Goal: Transaction & Acquisition: Purchase product/service

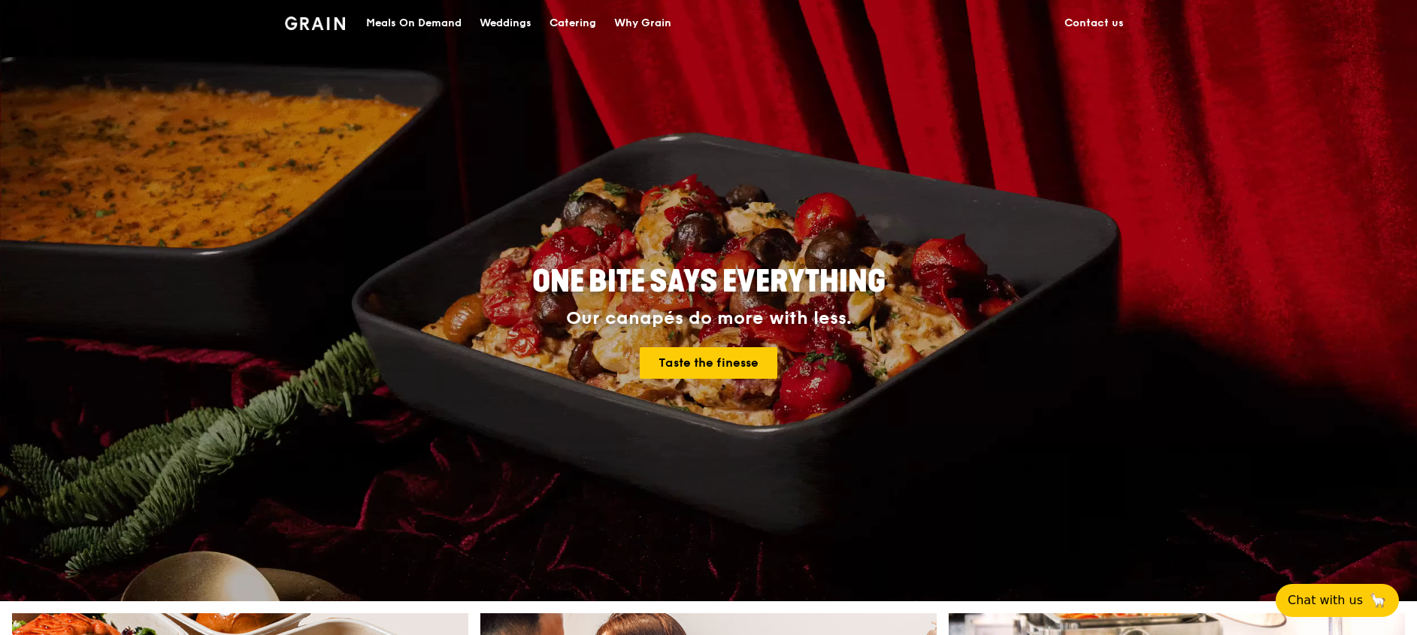
click at [496, 23] on div "Weddings" at bounding box center [506, 23] width 52 height 45
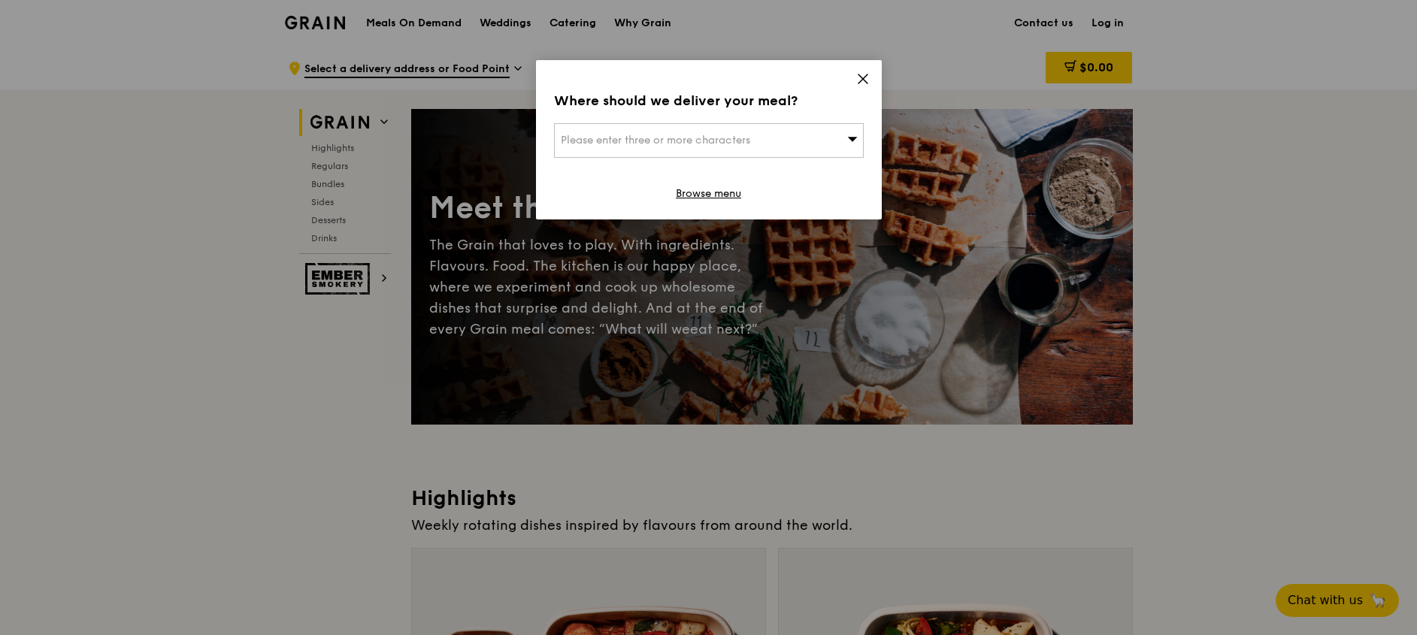
click at [819, 145] on div "Please enter three or more characters" at bounding box center [709, 140] width 310 height 35
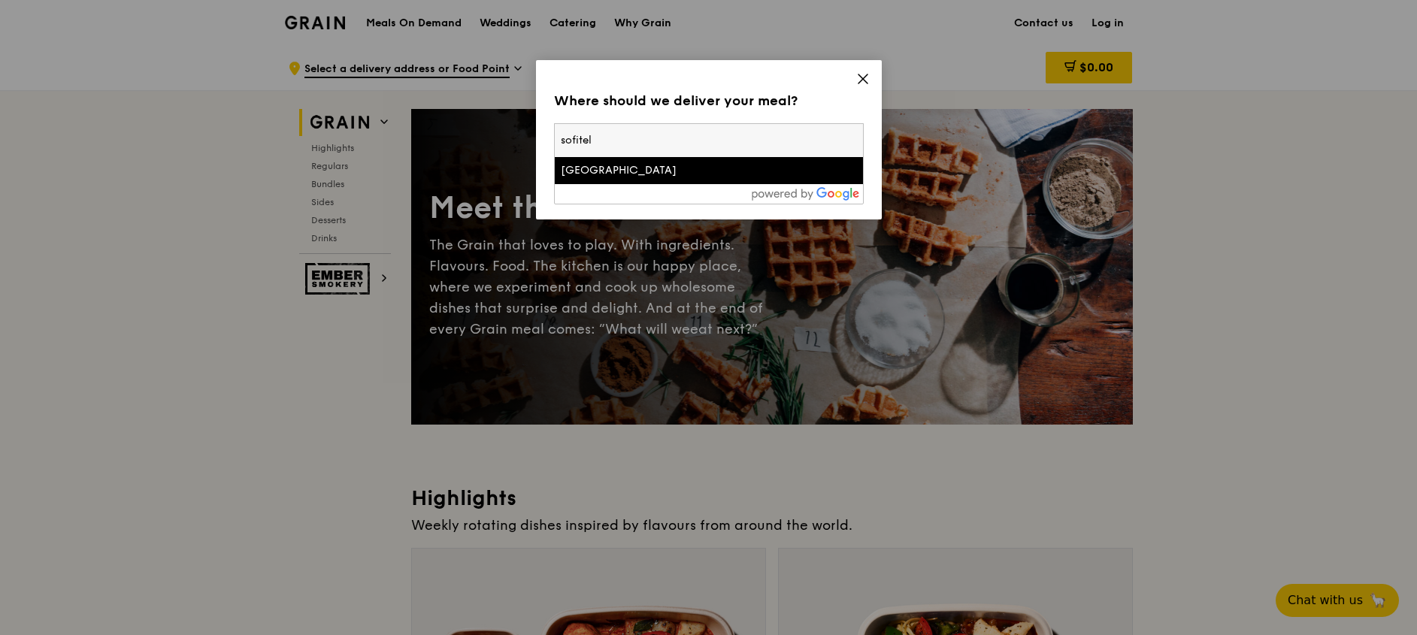
type input "sofitel"
click at [698, 173] on div "Sofitel Singapore City Centre" at bounding box center [672, 170] width 223 height 15
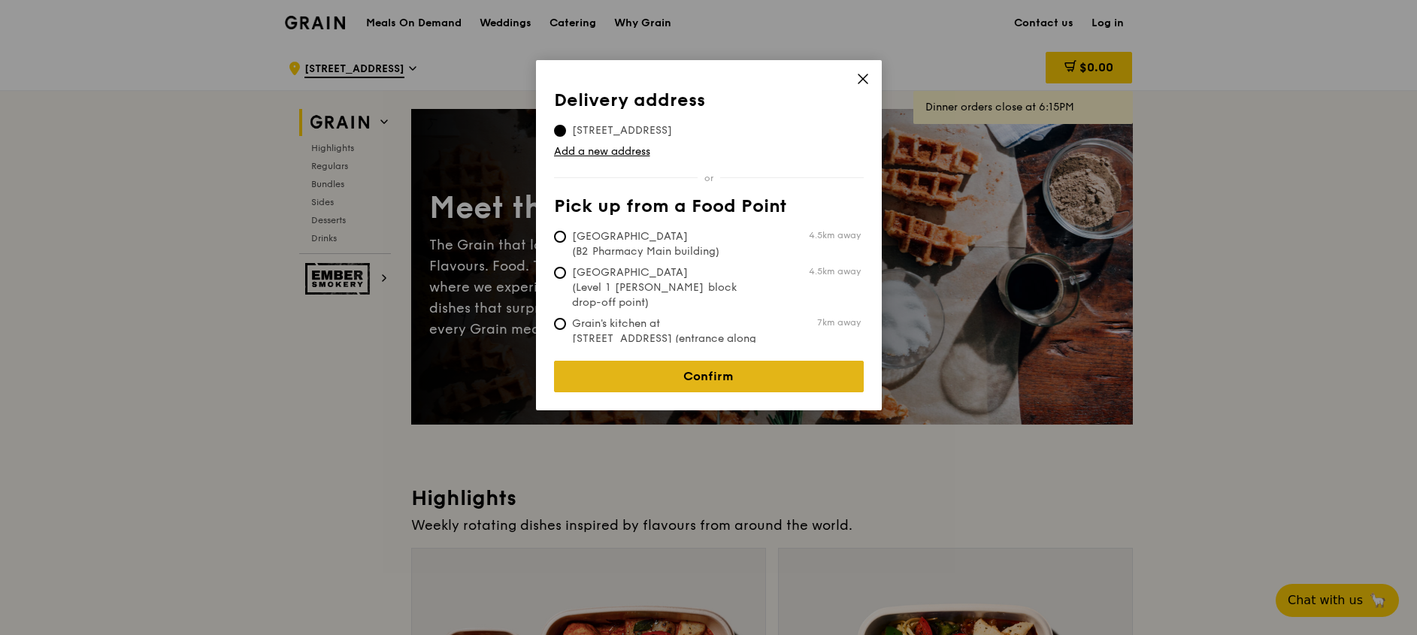
click at [704, 364] on link "Confirm" at bounding box center [709, 377] width 310 height 32
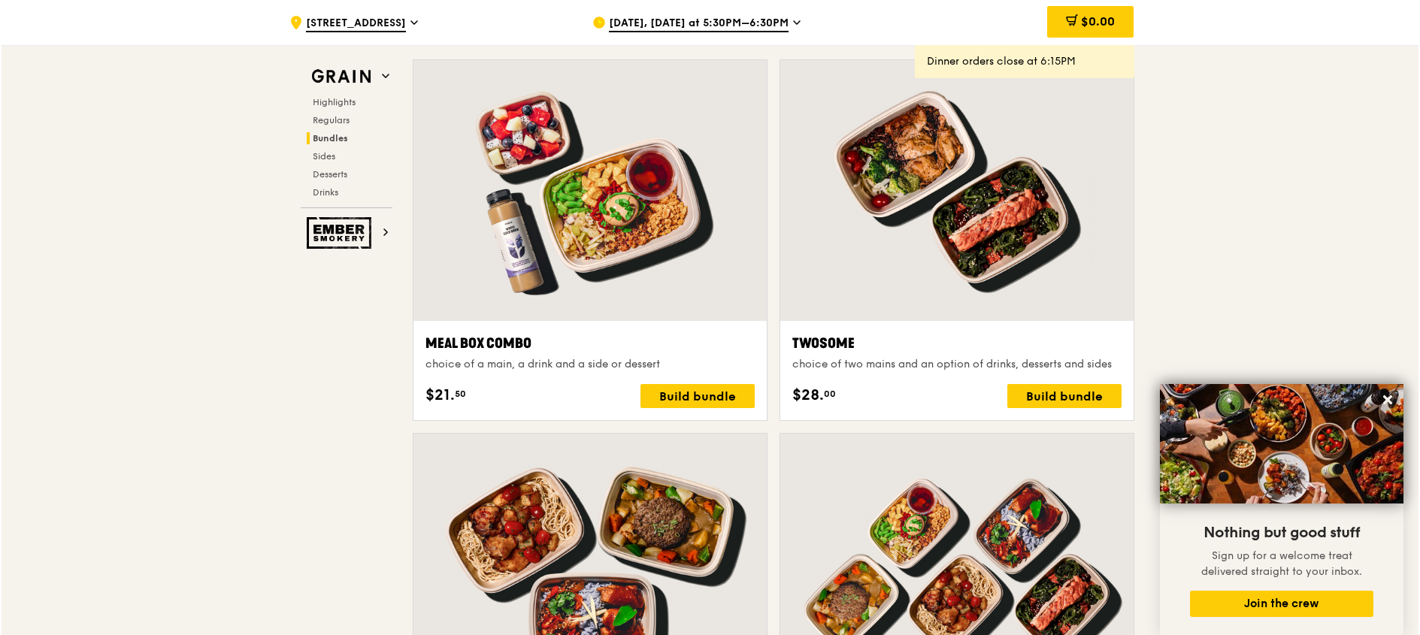
scroll to position [2180, 0]
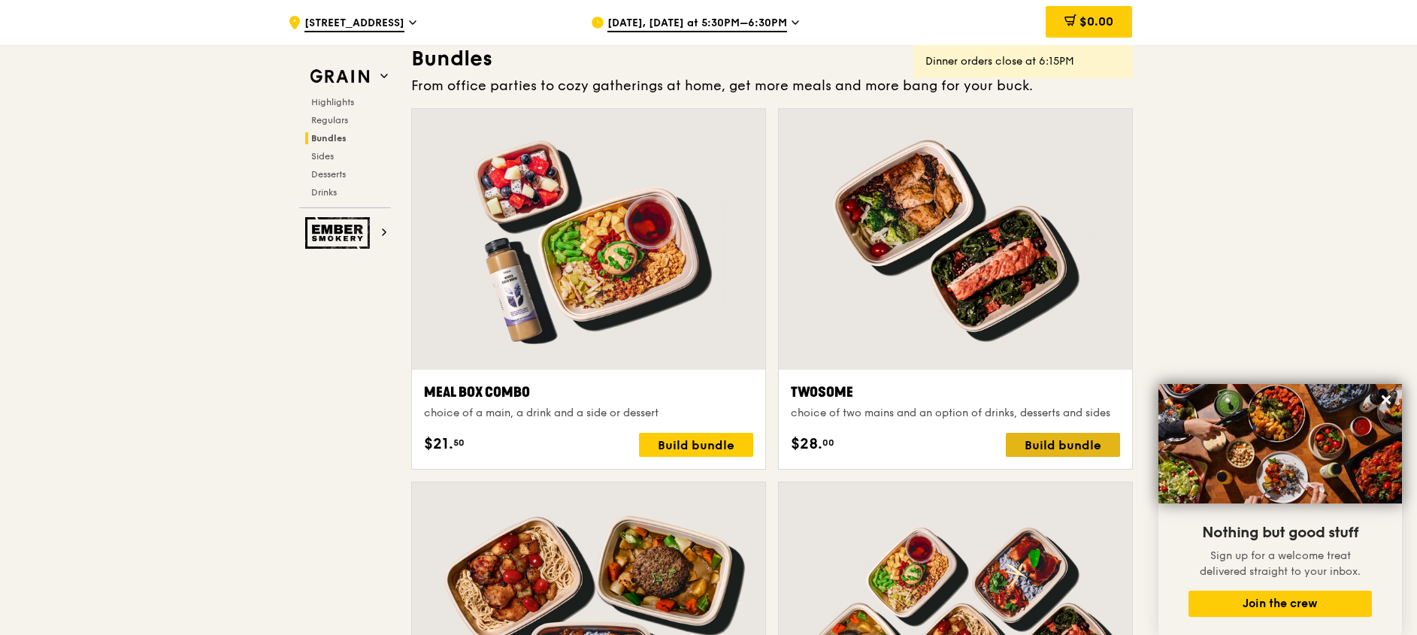
click at [1064, 445] on div "Build bundle" at bounding box center [1063, 445] width 114 height 24
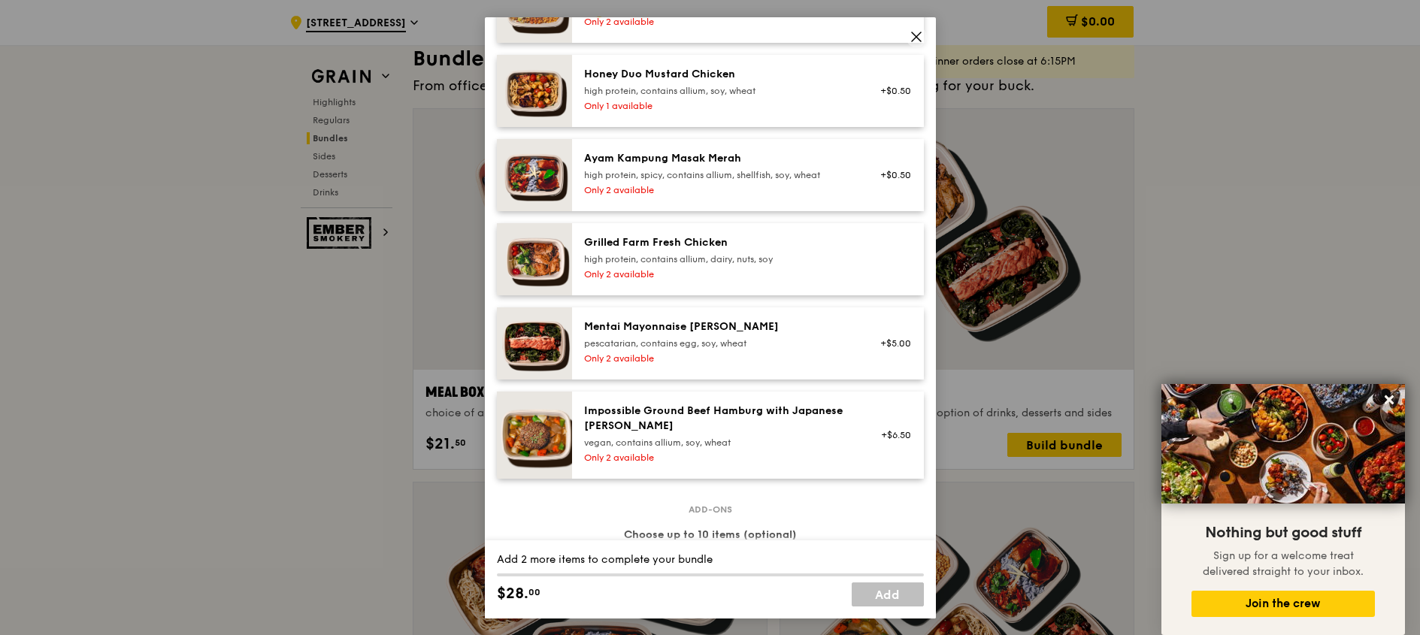
scroll to position [451, 0]
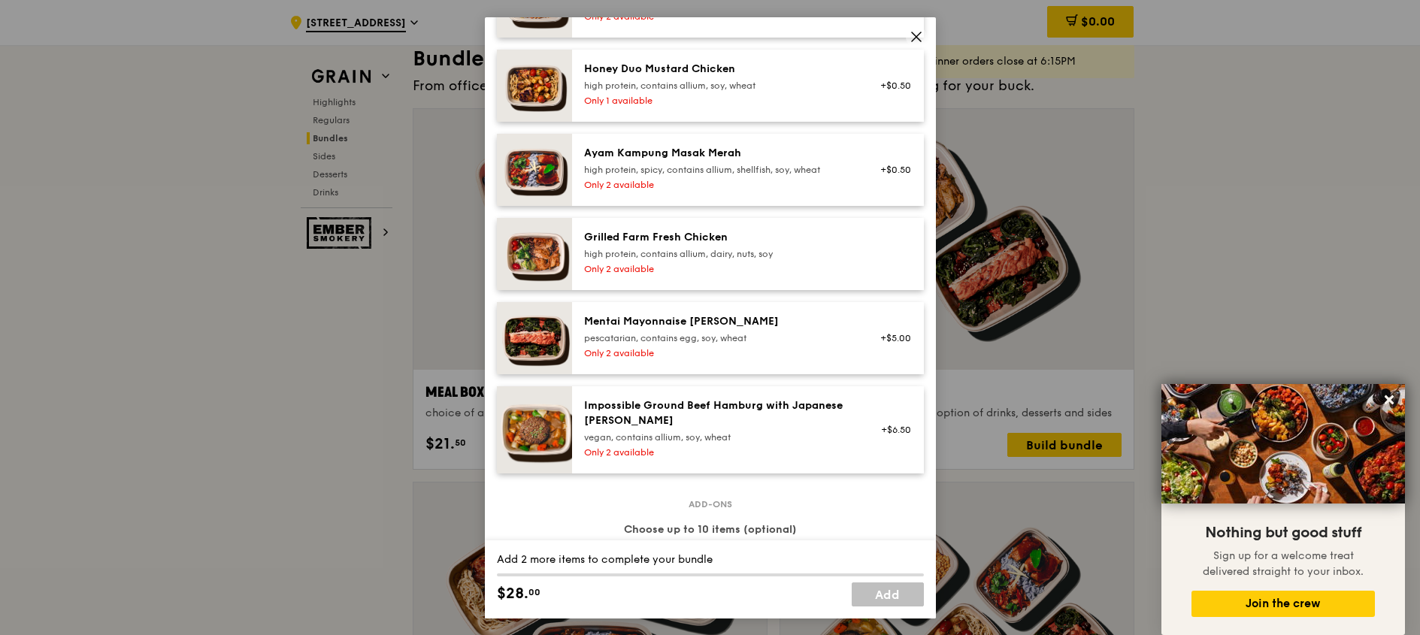
click at [727, 89] on div "high protein, contains allium, soy, wheat" at bounding box center [719, 86] width 270 height 12
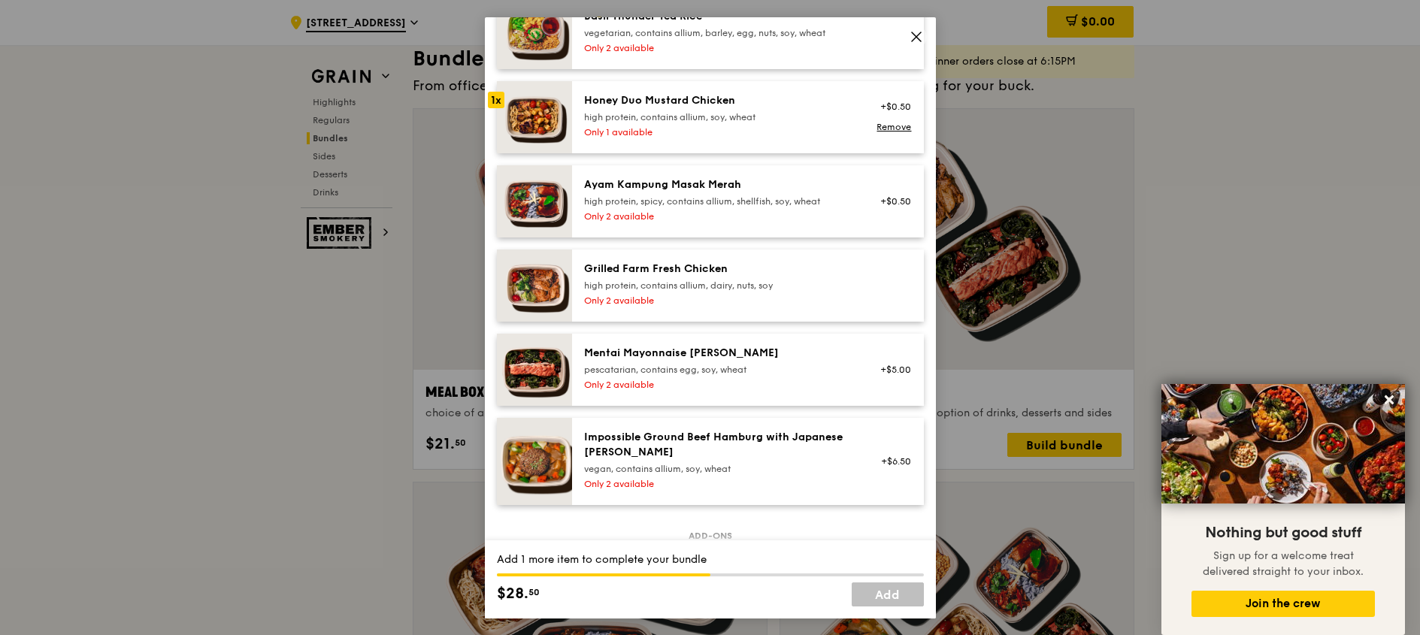
scroll to position [376, 0]
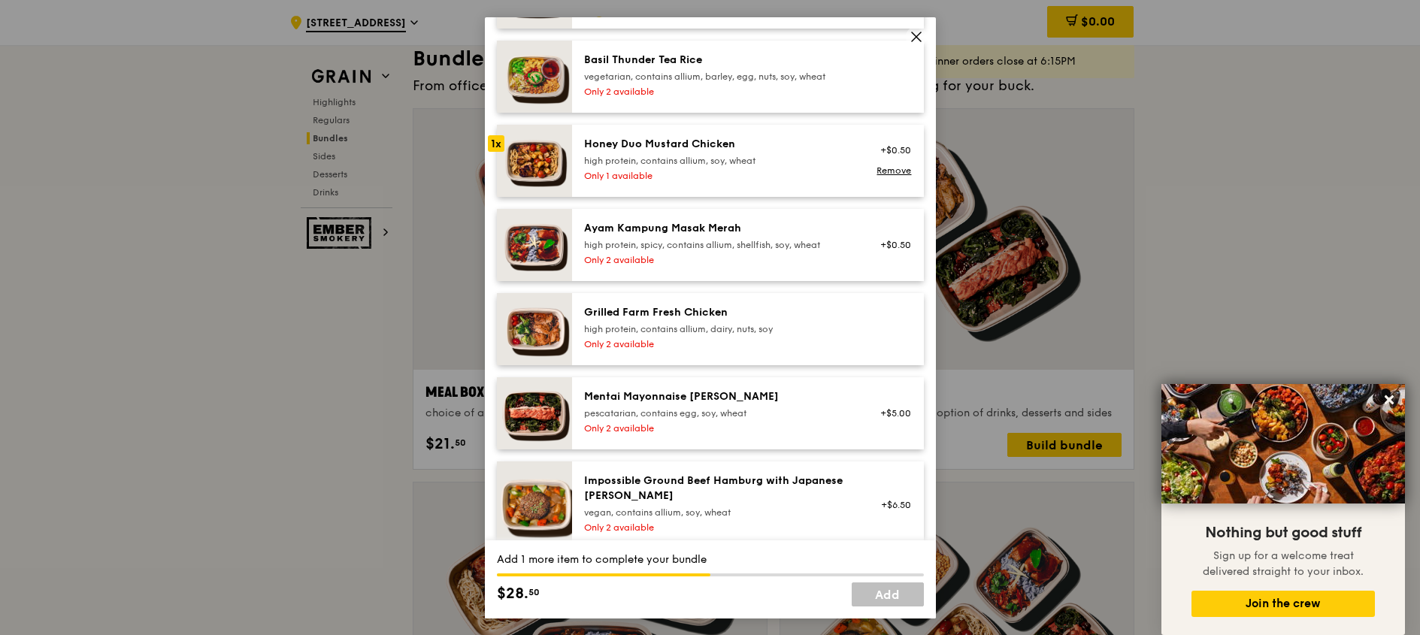
click at [789, 403] on div "Mentai Mayonnaise Aburi Salmon" at bounding box center [719, 396] width 270 height 15
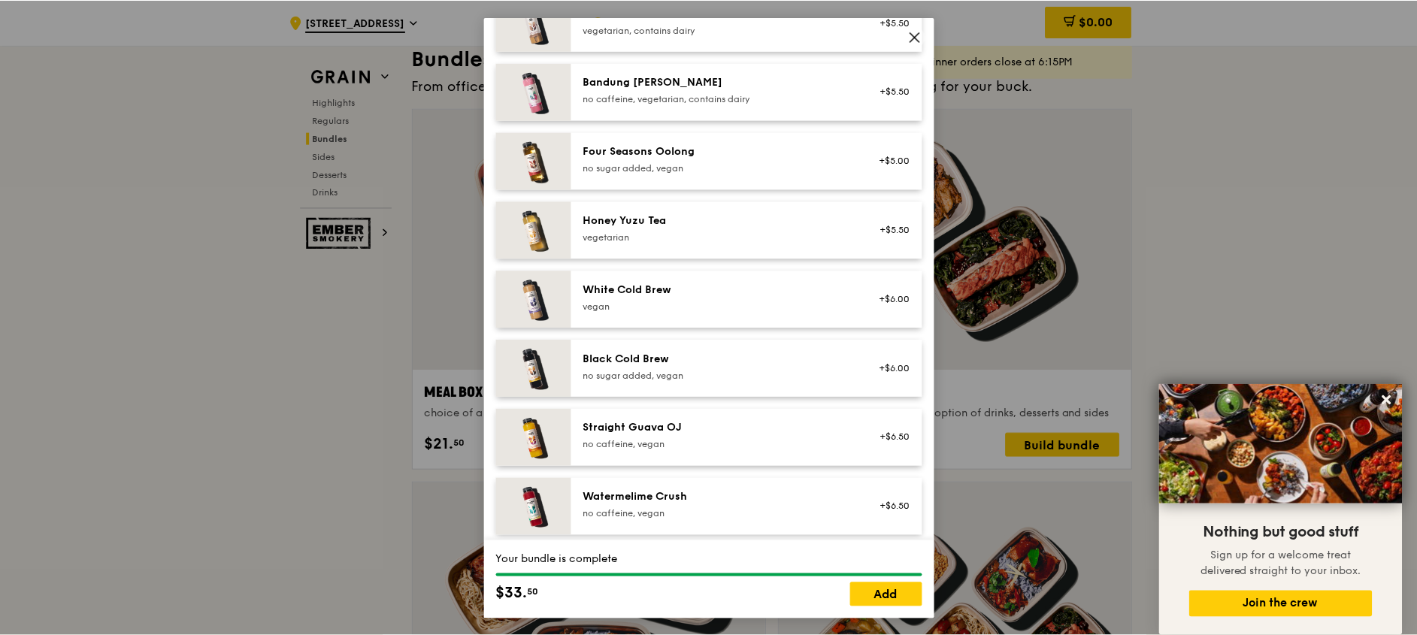
scroll to position [1904, 0]
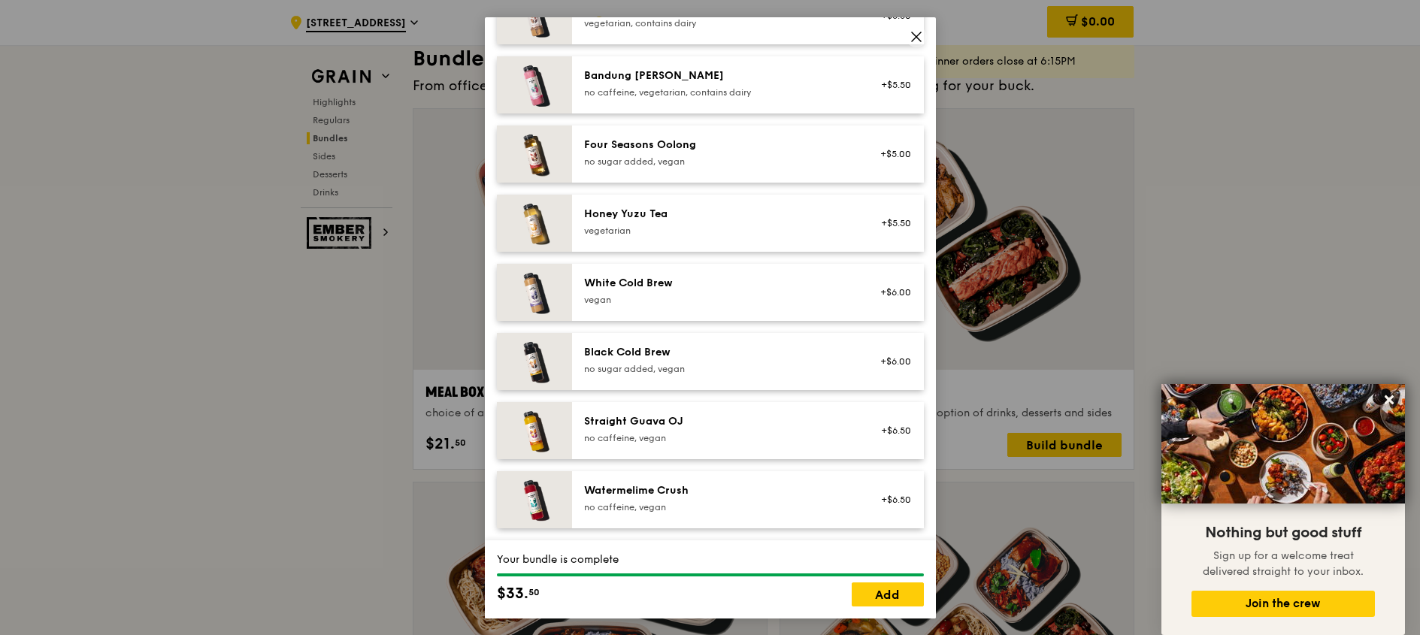
click at [715, 298] on div "vegan" at bounding box center [719, 300] width 270 height 12
click at [915, 42] on icon at bounding box center [917, 37] width 14 height 14
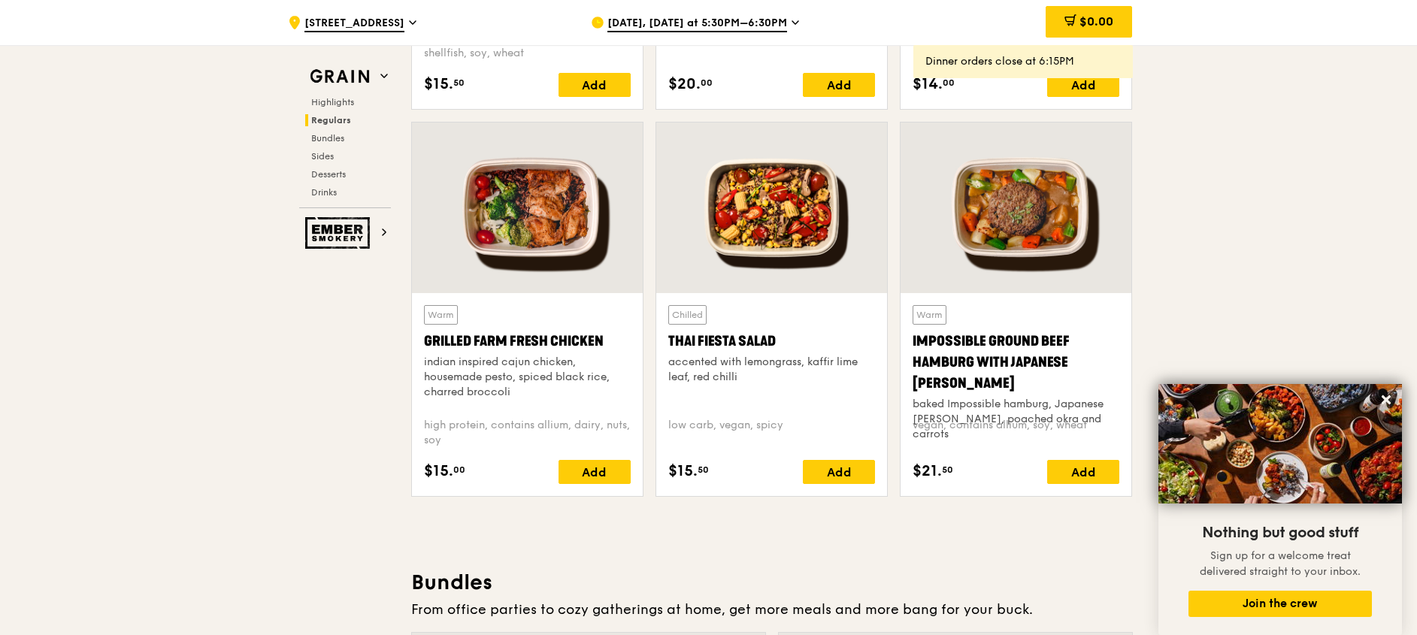
scroll to position [1654, 0]
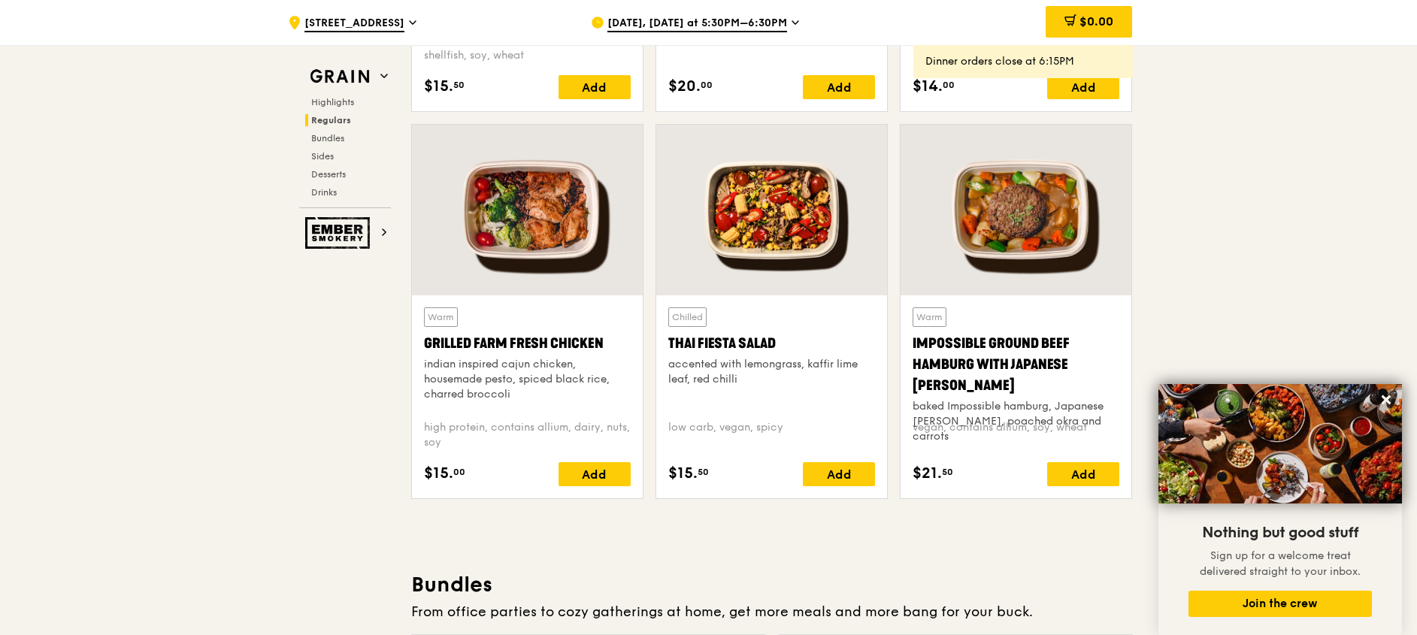
click at [356, 148] on div "Highlights Regulars Bundles Sides Desserts Drinks" at bounding box center [345, 147] width 92 height 102
click at [327, 154] on span "Sides" at bounding box center [323, 156] width 24 height 11
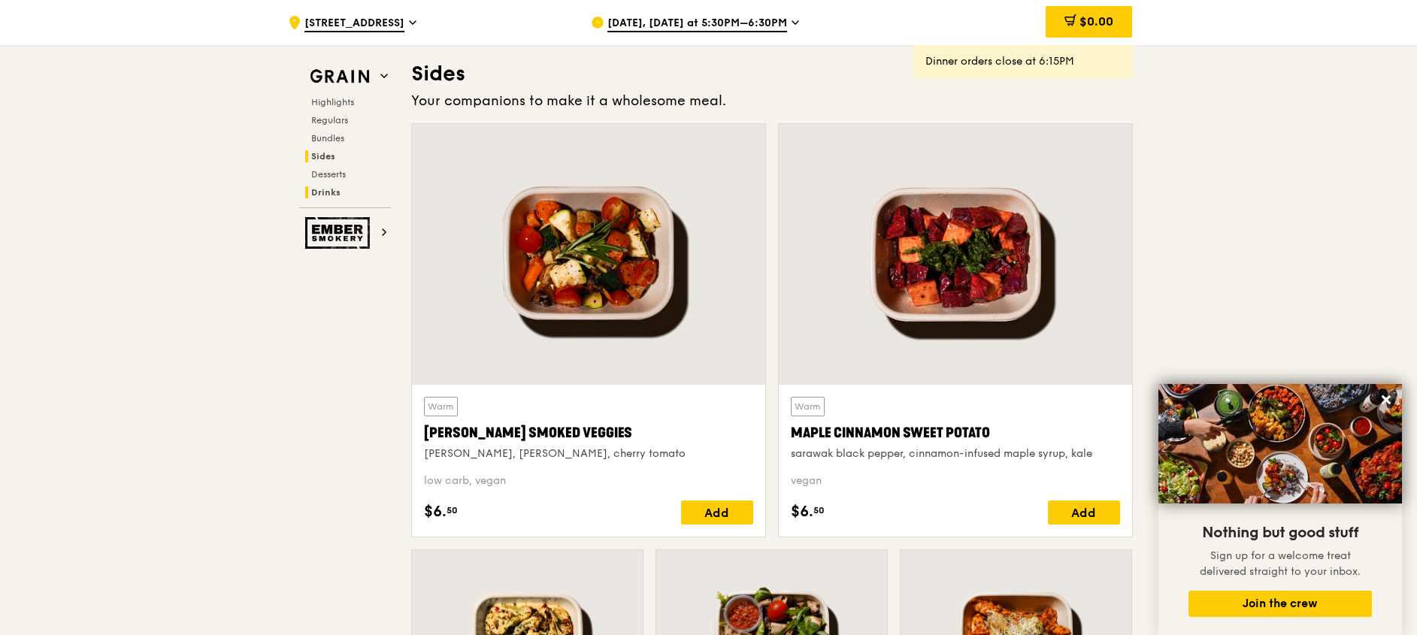
click at [353, 187] on h2 "Drinks" at bounding box center [348, 192] width 86 height 12
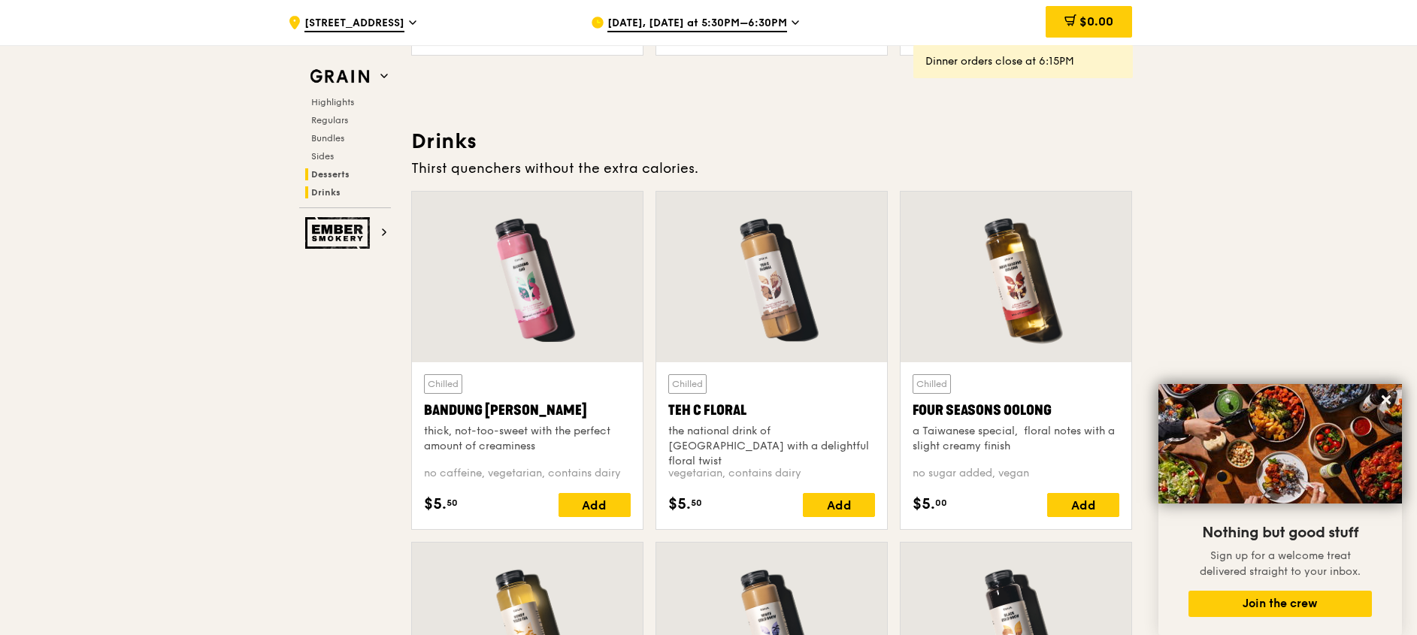
scroll to position [5202, 0]
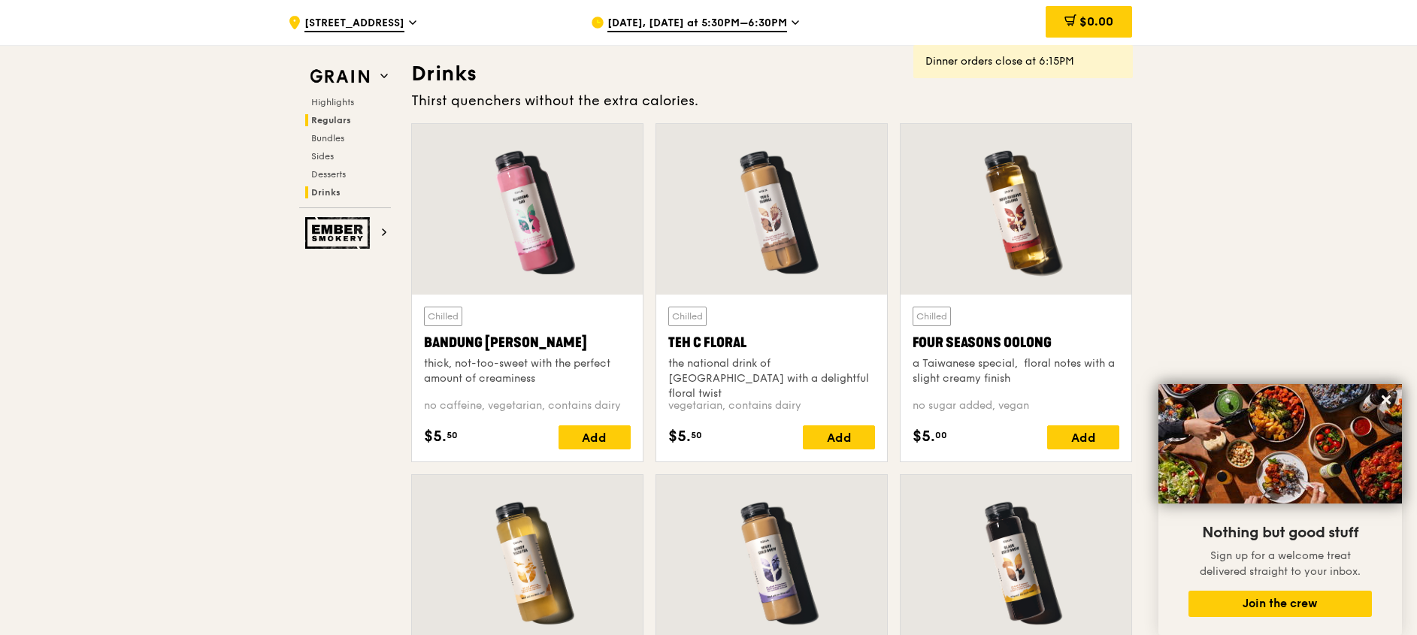
click at [341, 114] on h2 "Regulars" at bounding box center [348, 120] width 86 height 12
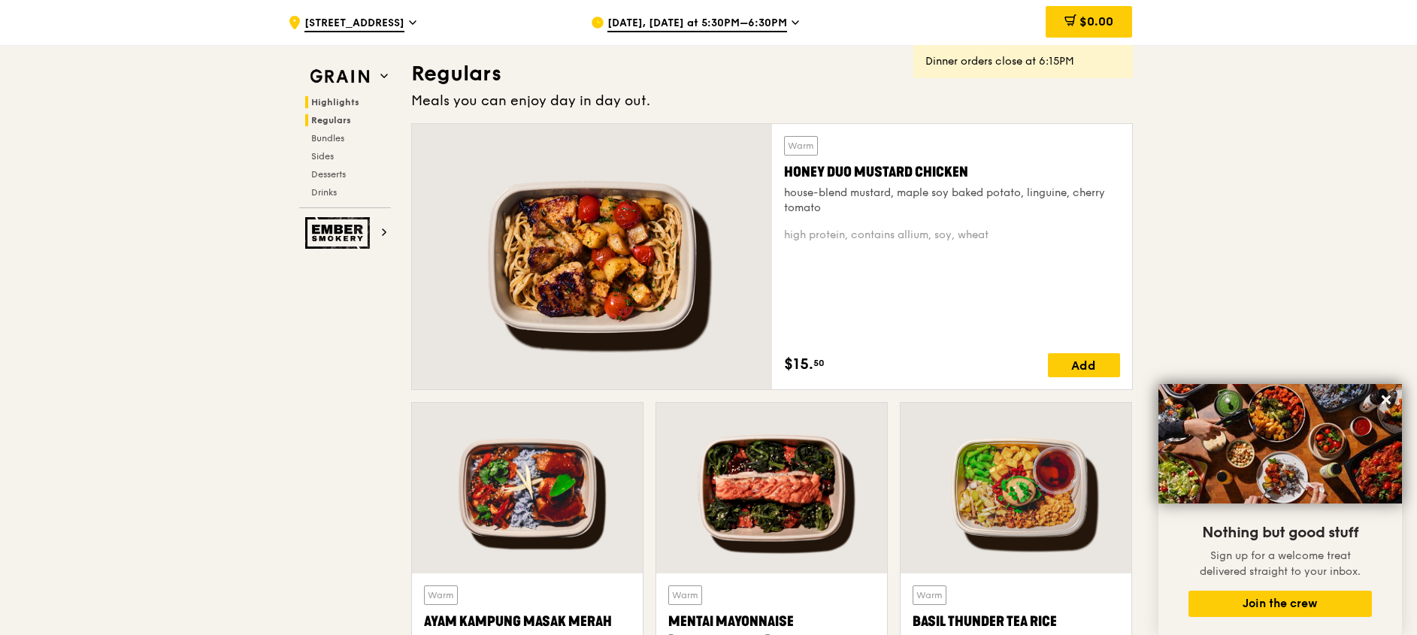
click at [341, 100] on span "Highlights" at bounding box center [335, 102] width 48 height 11
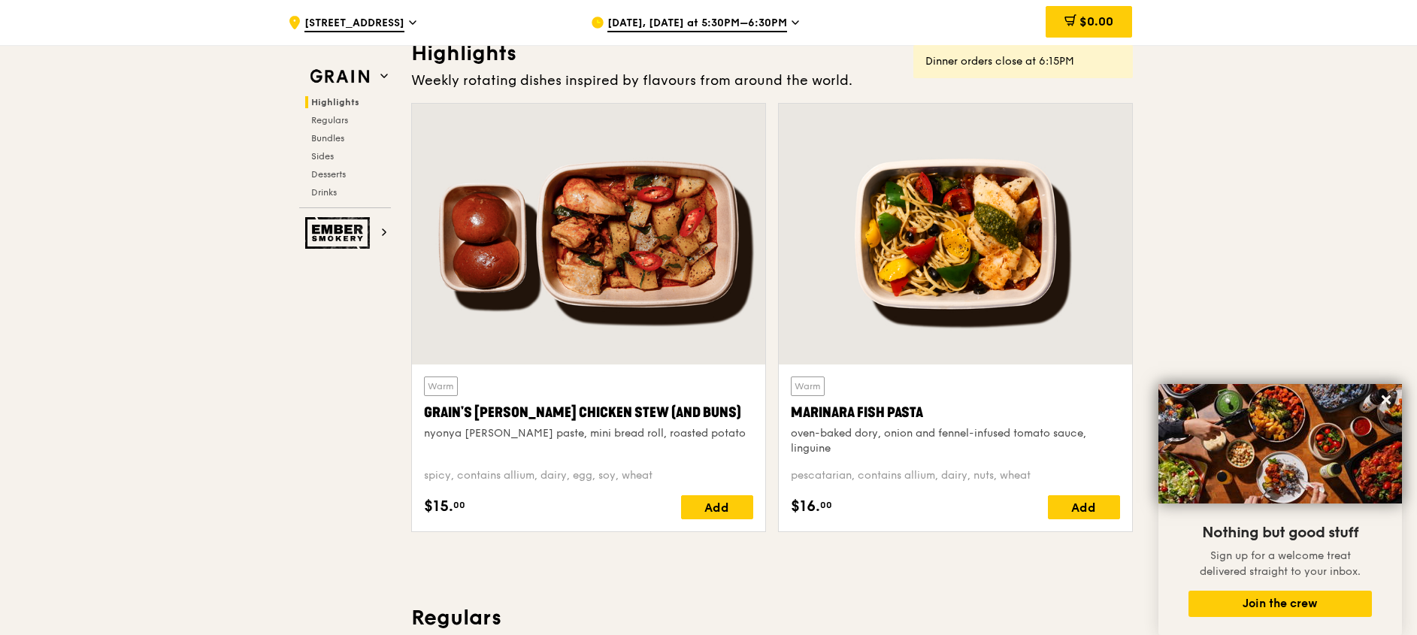
scroll to position [424, 0]
